Goal: Information Seeking & Learning: Learn about a topic

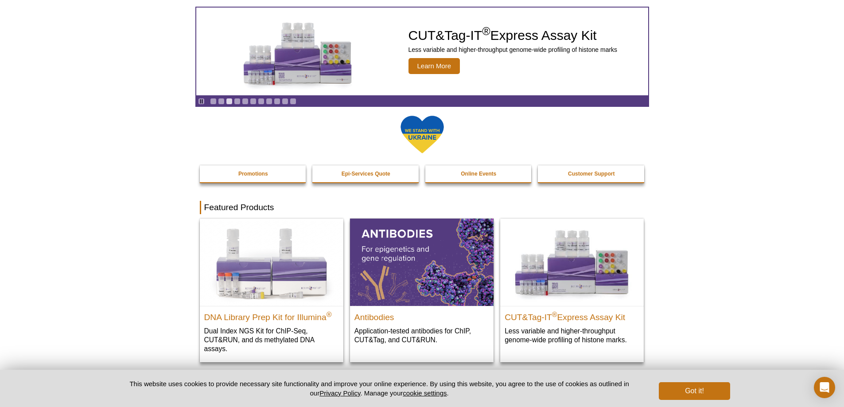
scroll to position [7, 0]
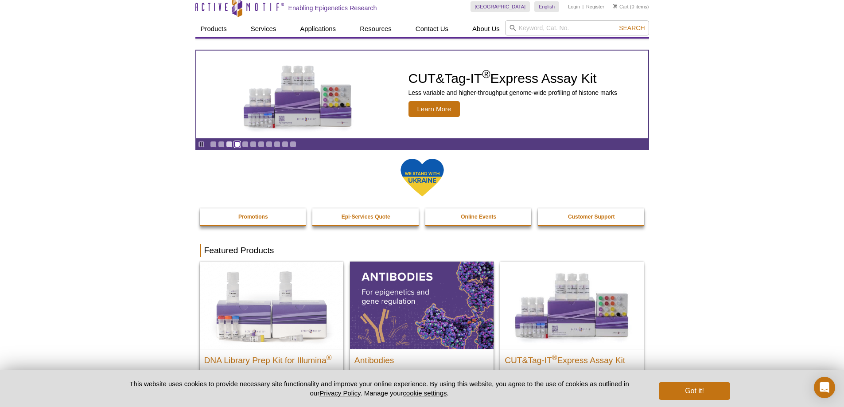
click at [236, 144] on link "Go to slide 4" at bounding box center [237, 144] width 7 height 7
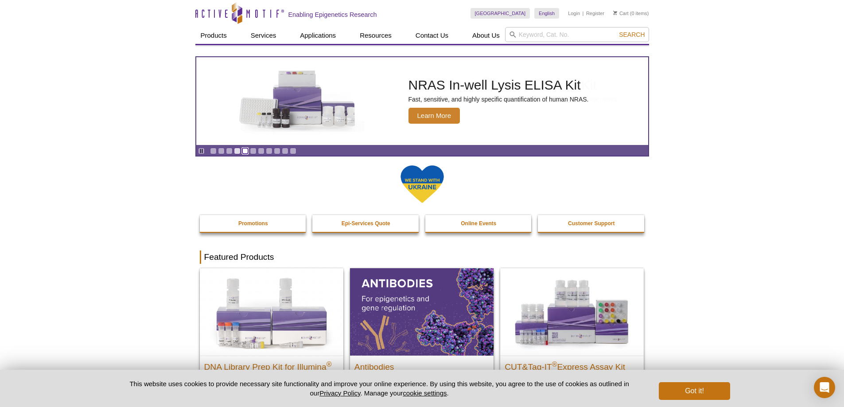
click at [242, 151] on link "Go to slide 5" at bounding box center [245, 151] width 7 height 7
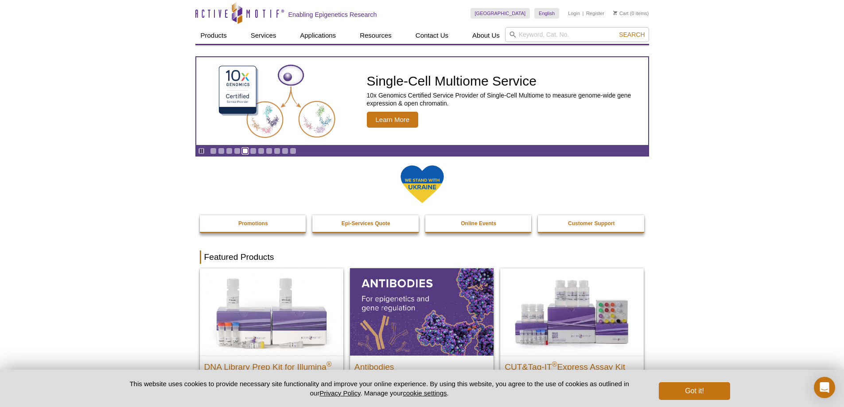
click at [245, 151] on link "Go to slide 5" at bounding box center [245, 151] width 7 height 7
click at [239, 151] on link "Go to slide 4" at bounding box center [237, 151] width 7 height 7
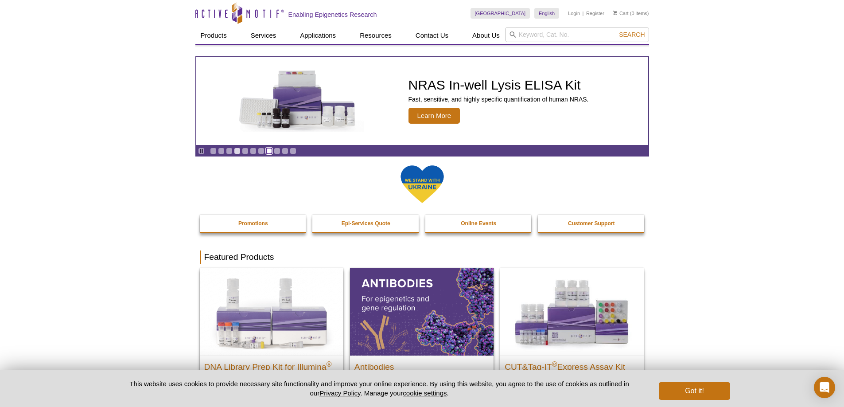
click at [266, 151] on link "Go to slide 8" at bounding box center [269, 151] width 7 height 7
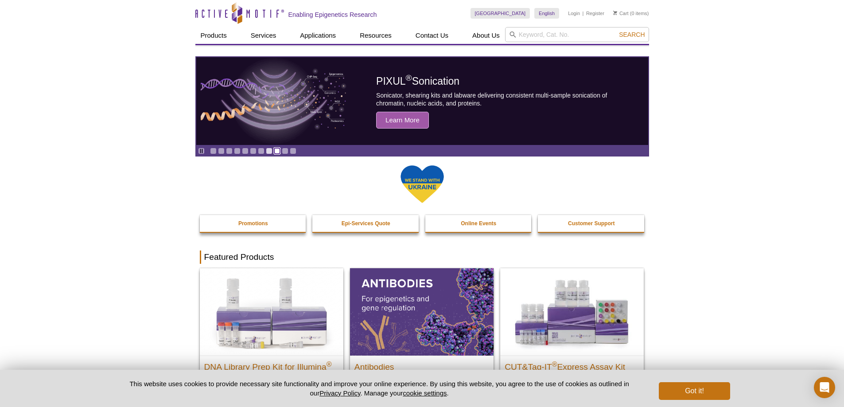
click at [280, 151] on link "Go to slide 9" at bounding box center [277, 151] width 7 height 7
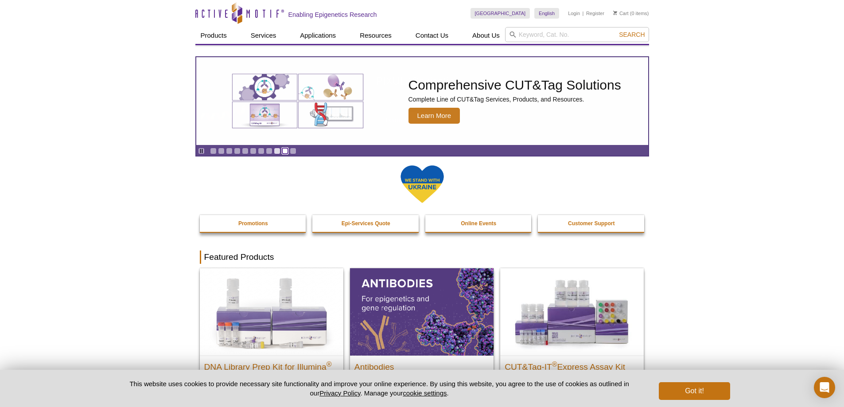
click at [285, 151] on link "Go to slide 10" at bounding box center [285, 151] width 7 height 7
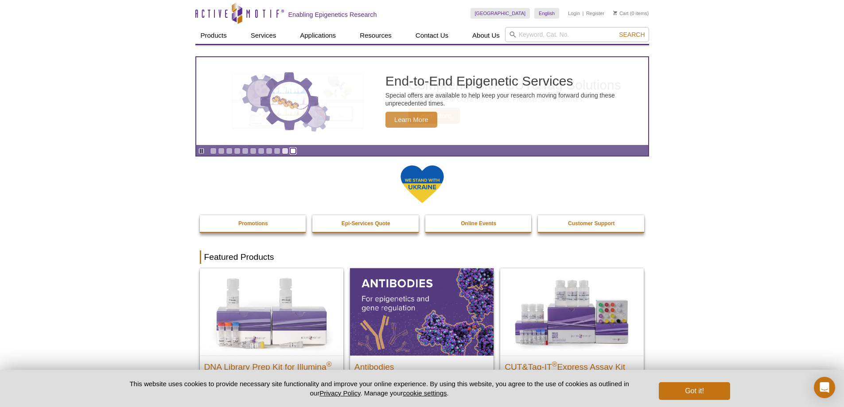
click at [295, 151] on link "Go to slide 11" at bounding box center [293, 151] width 7 height 7
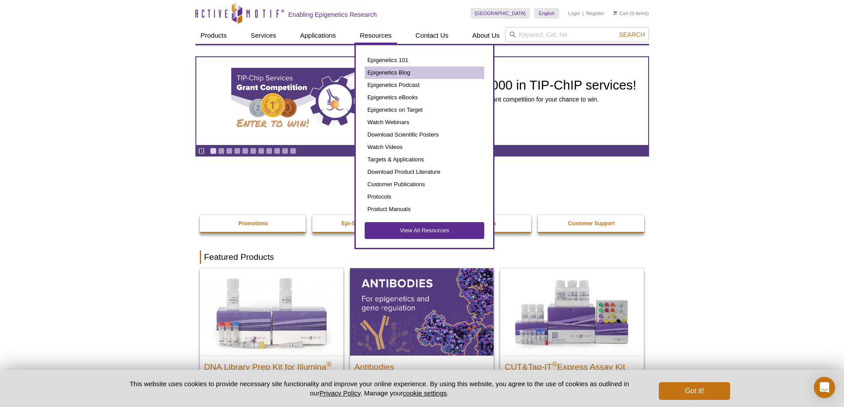
click at [383, 71] on link "Epigenetics Blog" at bounding box center [425, 72] width 120 height 12
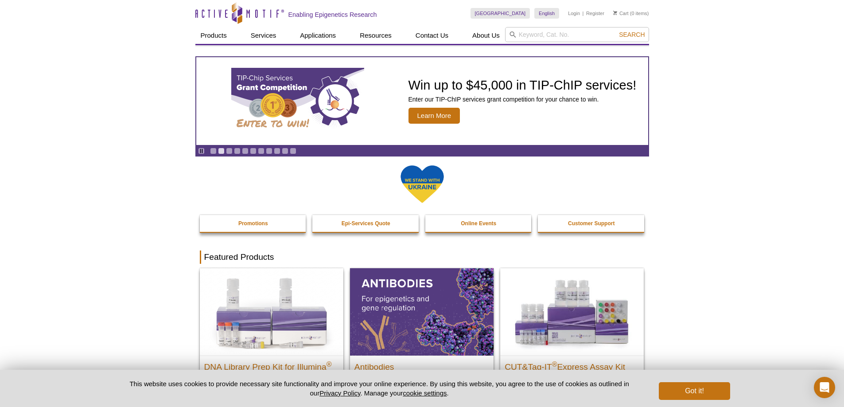
click at [683, 392] on button "Got it!" at bounding box center [694, 391] width 71 height 18
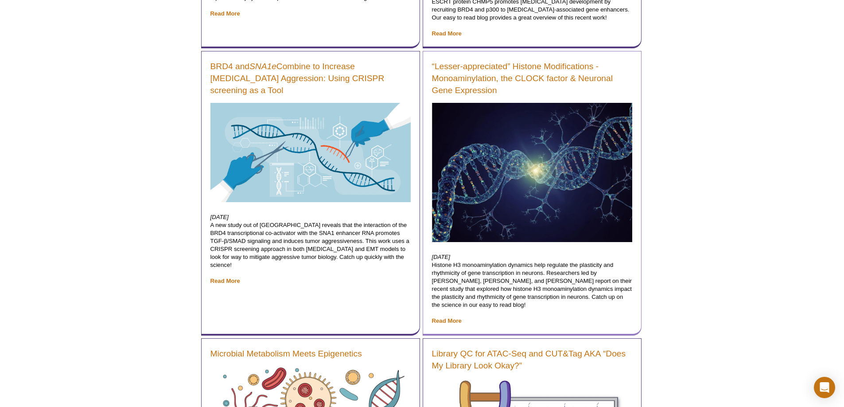
scroll to position [684, 0]
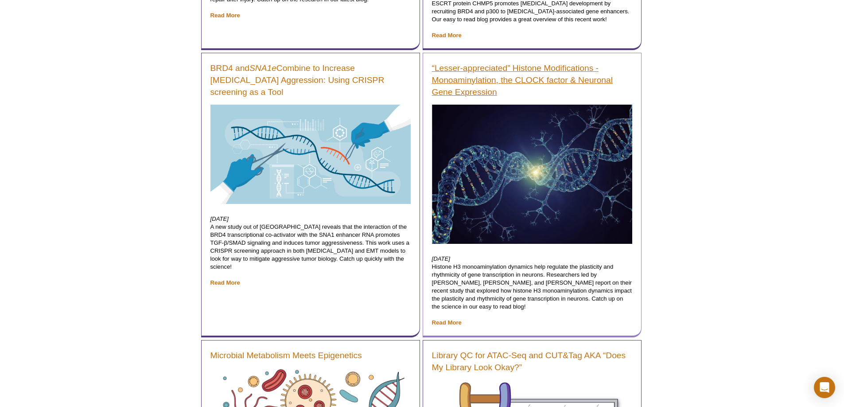
click at [494, 73] on link "“Lesser-appreciated” Histone Modifications - Monoaminylation, the CLOCK factor …" at bounding box center [532, 80] width 200 height 36
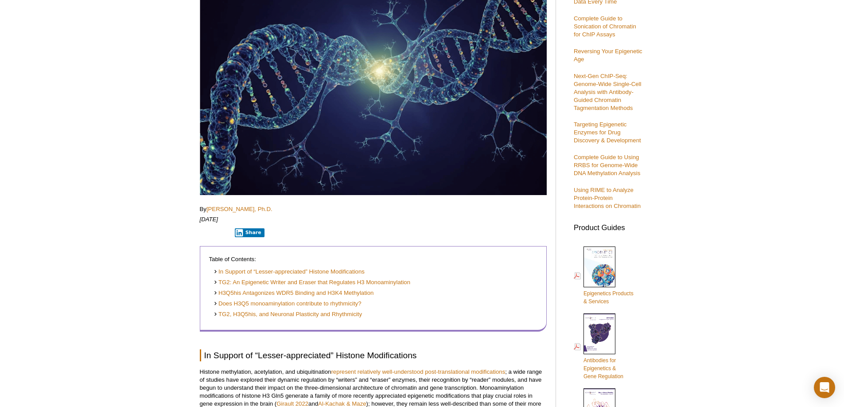
scroll to position [434, 0]
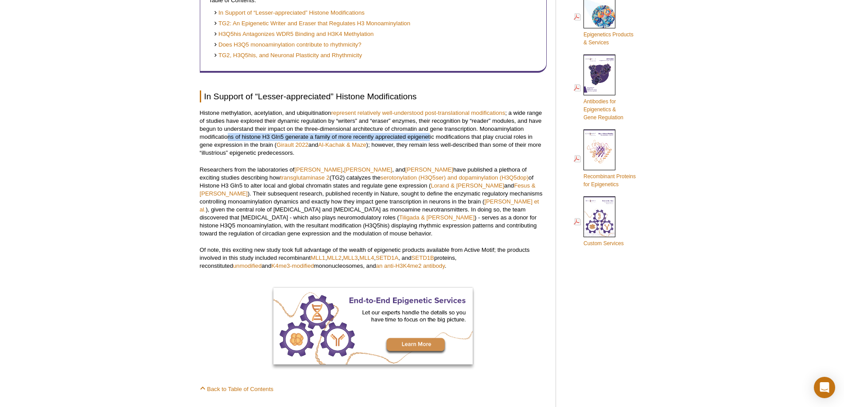
drag, startPoint x: 227, startPoint y: 137, endPoint x: 429, endPoint y: 137, distance: 202.5
click at [429, 137] on p "Histone methylation, acetylation, and ubiquitination represent relatively well-…" at bounding box center [373, 133] width 347 height 48
drag, startPoint x: 238, startPoint y: 169, endPoint x: 282, endPoint y: 169, distance: 44.3
click at [282, 169] on p "Researchers from the laboratories of Haitao Li , Yael David , and Ian Maze have…" at bounding box center [373, 202] width 347 height 72
drag, startPoint x: 242, startPoint y: 243, endPoint x: 424, endPoint y: 240, distance: 181.8
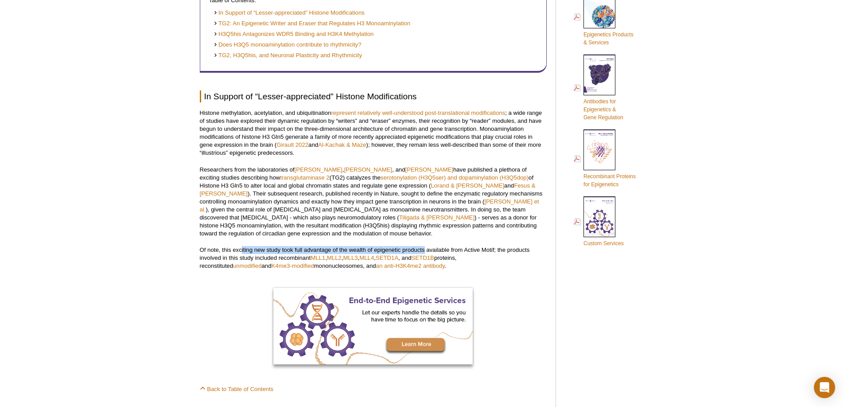
click at [424, 246] on p "Of note, this exciting new study took full advantage of the wealth of epigeneti…" at bounding box center [373, 258] width 347 height 24
drag, startPoint x: 230, startPoint y: 249, endPoint x: 285, endPoint y: 249, distance: 54.5
click at [285, 249] on p "Of note, this exciting new study took full advantage of the wealth of epigeneti…" at bounding box center [373, 258] width 347 height 24
drag, startPoint x: 268, startPoint y: 258, endPoint x: 288, endPoint y: 259, distance: 20.4
click at [288, 259] on p "Of note, this exciting new study took full advantage of the wealth of epigeneti…" at bounding box center [373, 258] width 347 height 24
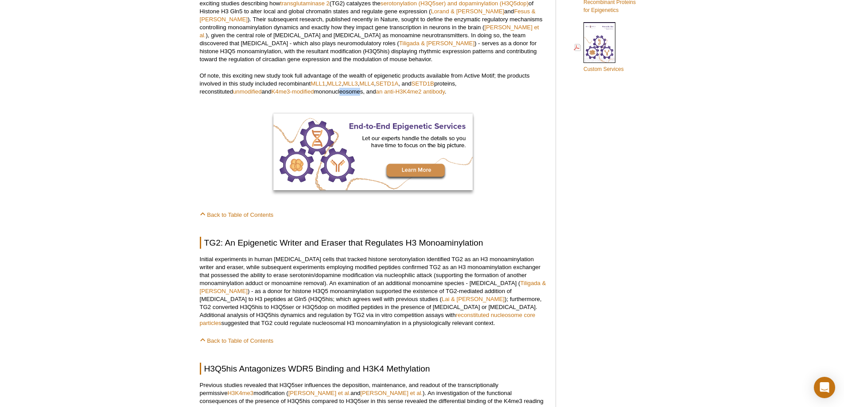
scroll to position [675, 0]
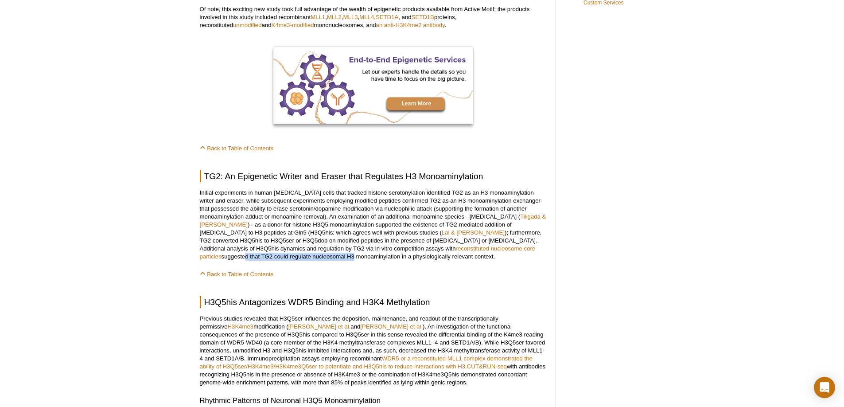
drag, startPoint x: 402, startPoint y: 241, endPoint x: 511, endPoint y: 242, distance: 109.0
click at [511, 242] on p "Initial experiments in human cancer cells that tracked histone serotonylation i…" at bounding box center [373, 225] width 347 height 72
drag, startPoint x: 224, startPoint y: 249, endPoint x: 298, endPoint y: 250, distance: 74.0
click at [298, 250] on p "Initial experiments in human cancer cells that tracked histone serotonylation i…" at bounding box center [373, 225] width 347 height 72
drag, startPoint x: 384, startPoint y: 210, endPoint x: 456, endPoint y: 210, distance: 71.8
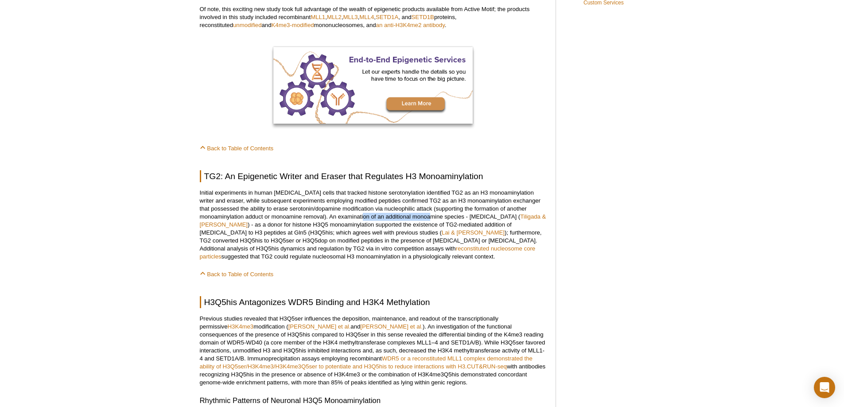
click at [456, 210] on p "Initial experiments in human cancer cells that tracked histone serotonylation i…" at bounding box center [373, 225] width 347 height 72
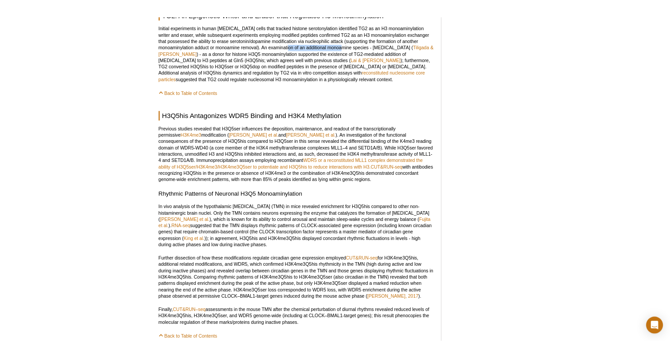
scroll to position [919, 0]
